Goal: Find specific page/section: Find specific page/section

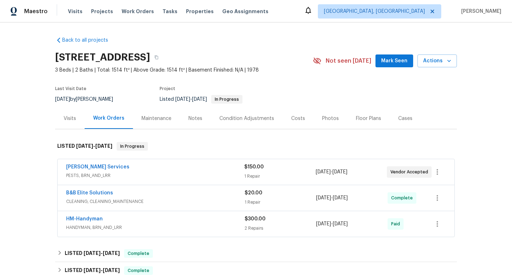
click at [60, 119] on div "Visits" at bounding box center [70, 118] width 30 height 21
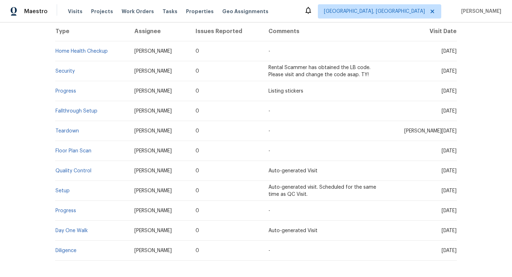
scroll to position [164, 0]
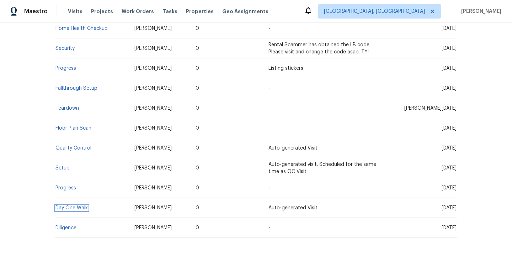
click at [63, 206] on link "Day One Walk" at bounding box center [71, 207] width 32 height 5
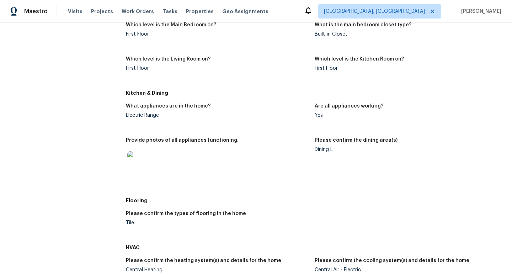
scroll to position [334, 0]
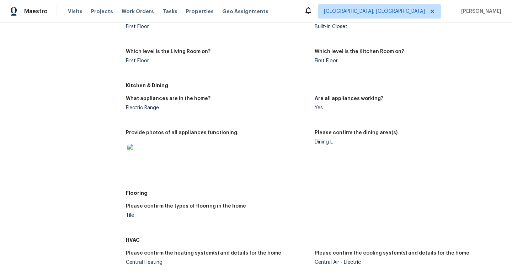
click at [146, 160] on img at bounding box center [138, 155] width 23 height 23
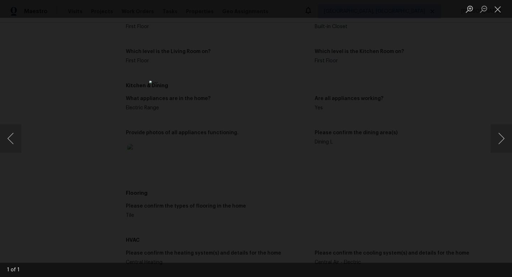
click at [375, 209] on div "Lightbox" at bounding box center [256, 138] width 512 height 277
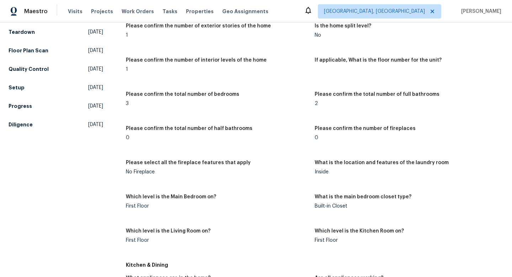
scroll to position [0, 0]
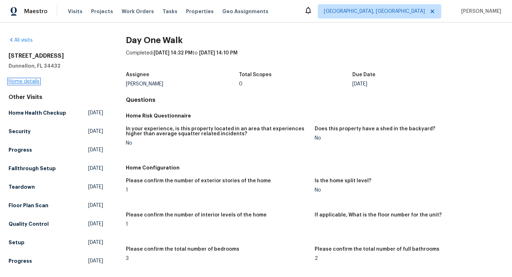
click at [38, 81] on link "Home details" at bounding box center [24, 81] width 31 height 5
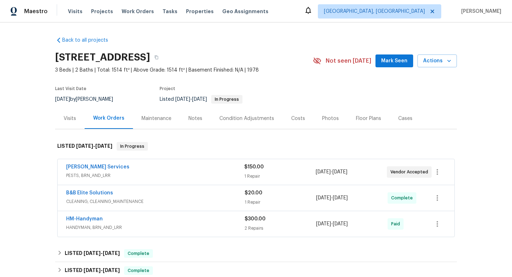
click at [149, 122] on div "Maintenance" at bounding box center [156, 118] width 30 height 7
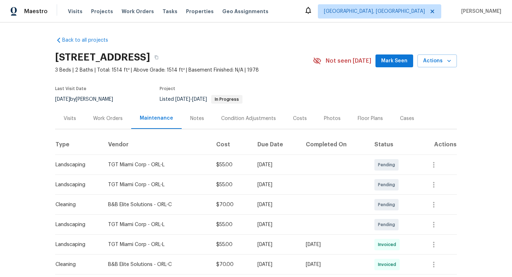
click at [316, 116] on div "Photos" at bounding box center [332, 118] width 34 height 21
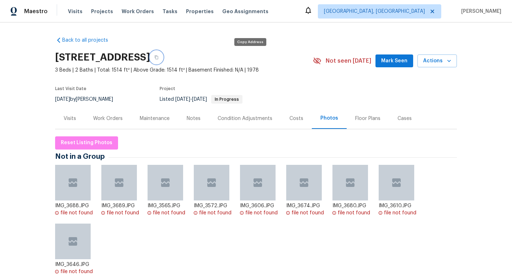
click at [163, 56] on button "button" at bounding box center [156, 57] width 13 height 13
